Goal: Unclear: Browse casually

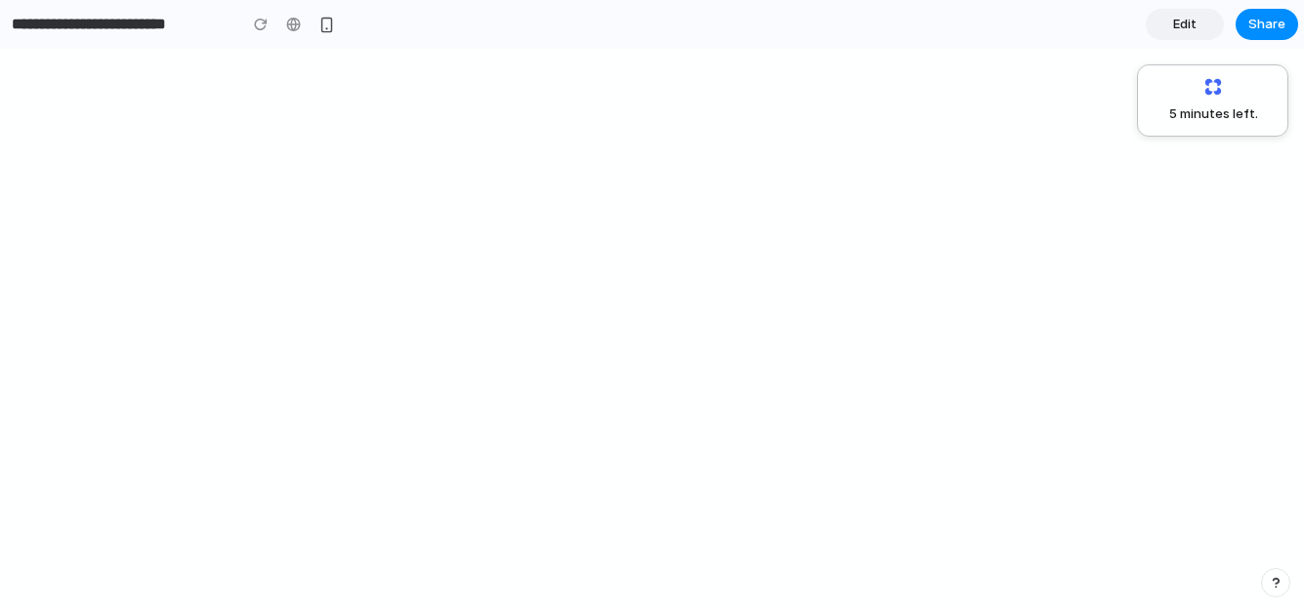
drag, startPoint x: 1031, startPoint y: 63, endPoint x: 1103, endPoint y: -10, distance: 102.9
click at [1103, 0] on html "**********" at bounding box center [652, 305] width 1304 height 611
